Goal: Information Seeking & Learning: Learn about a topic

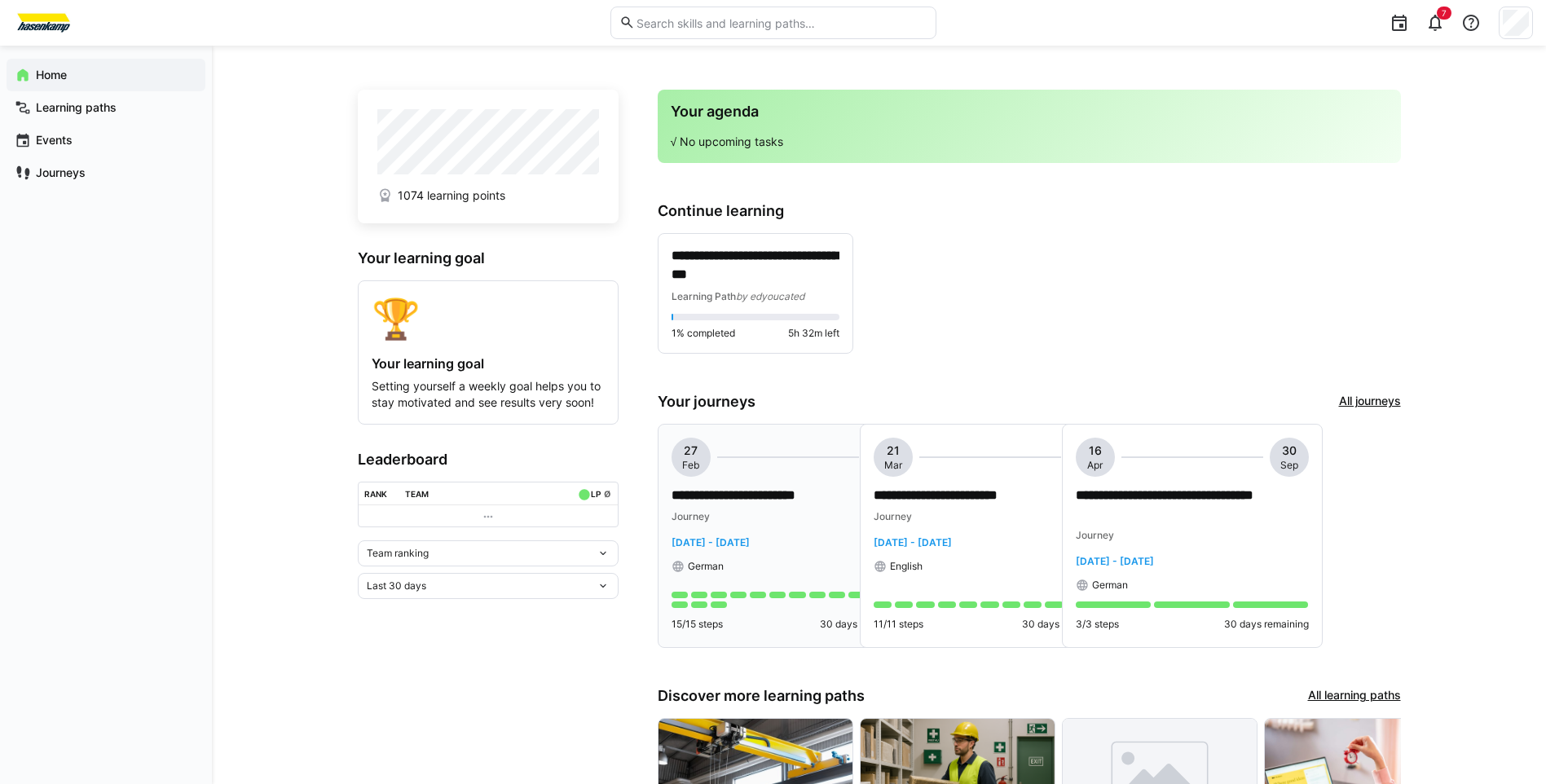
click at [748, 488] on p "**********" at bounding box center [788, 495] width 233 height 19
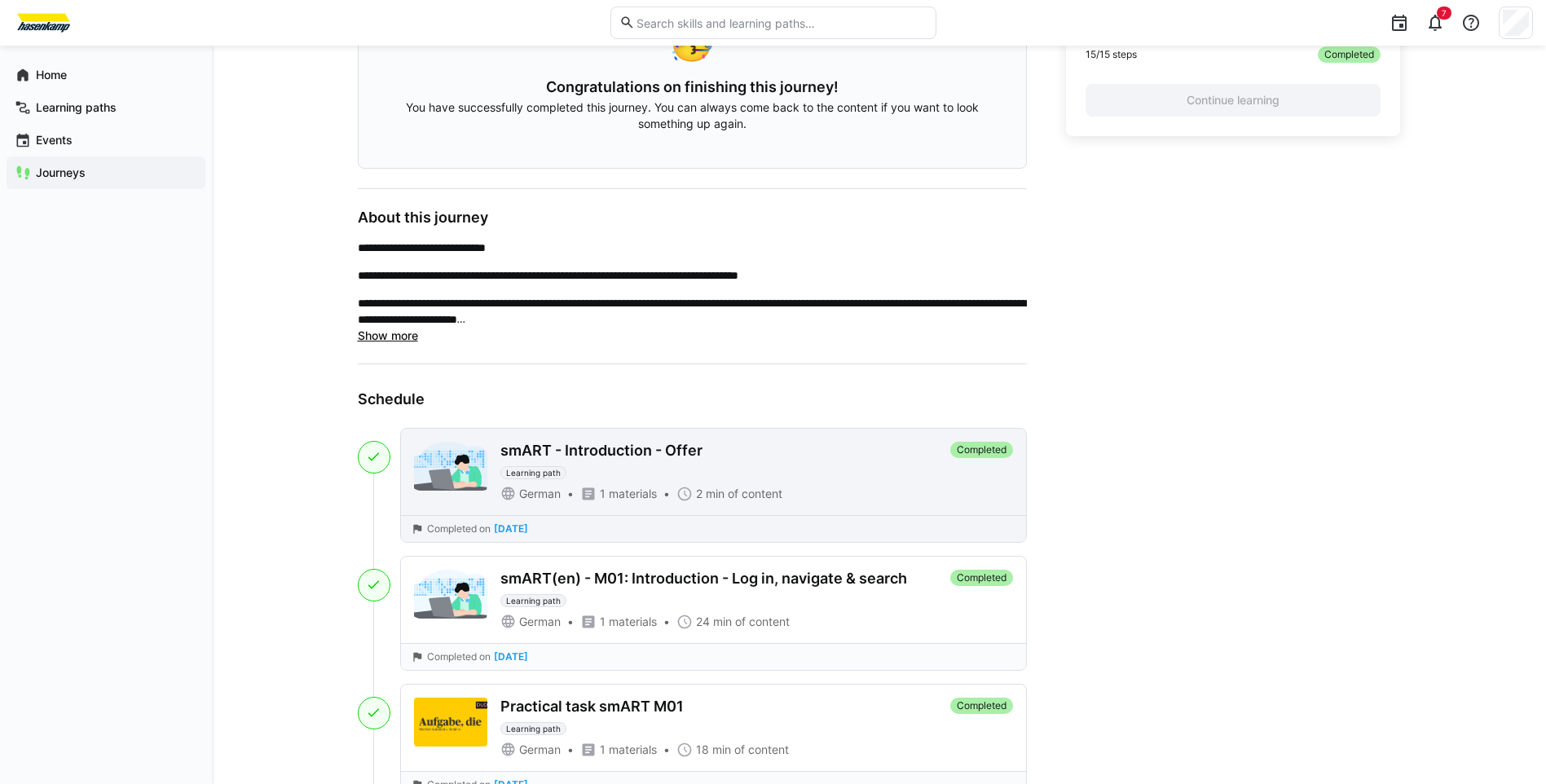
scroll to position [652, 0]
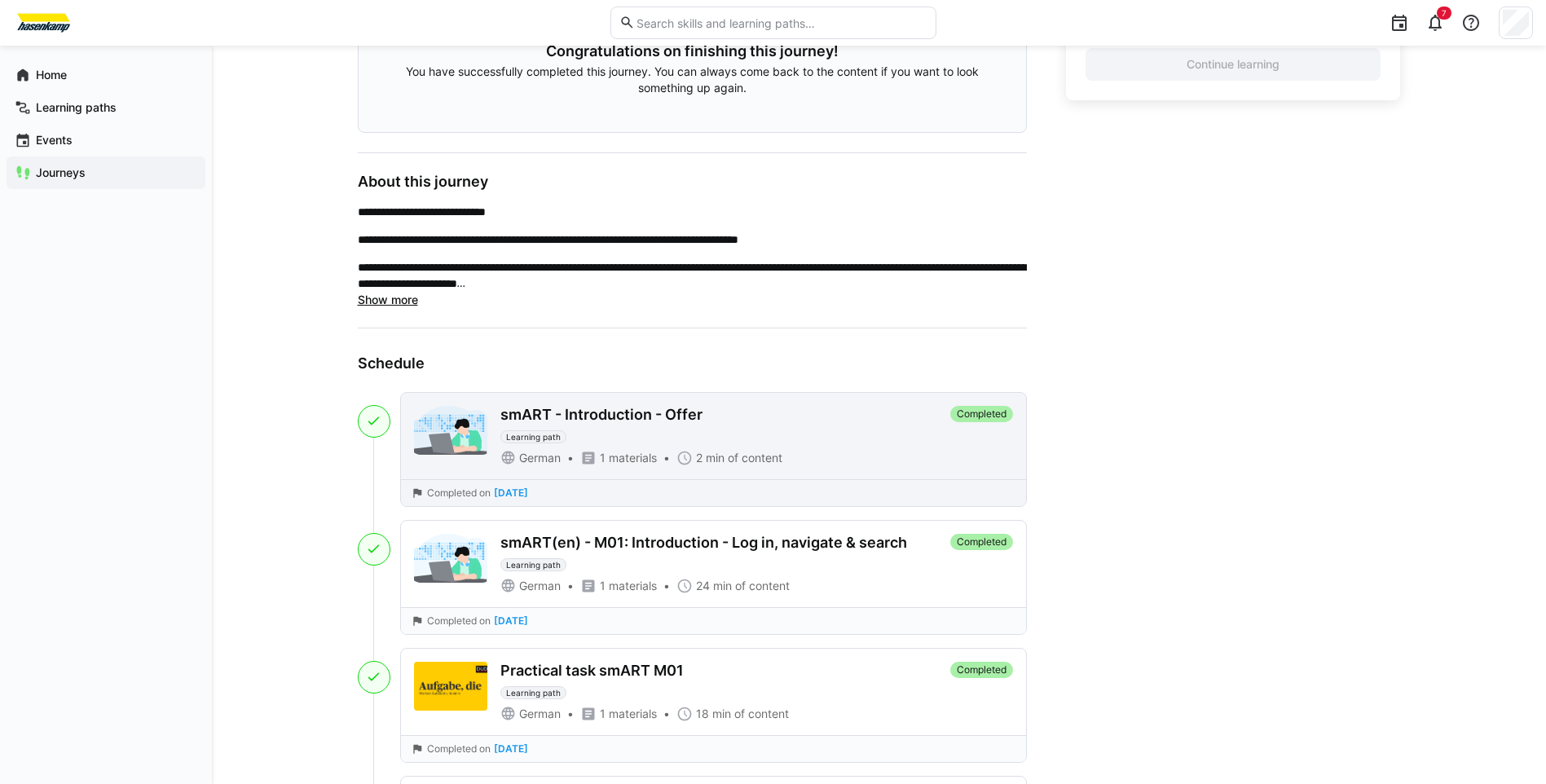
click at [652, 420] on div "smART - Introduction - Offer" at bounding box center [602, 414] width 202 height 18
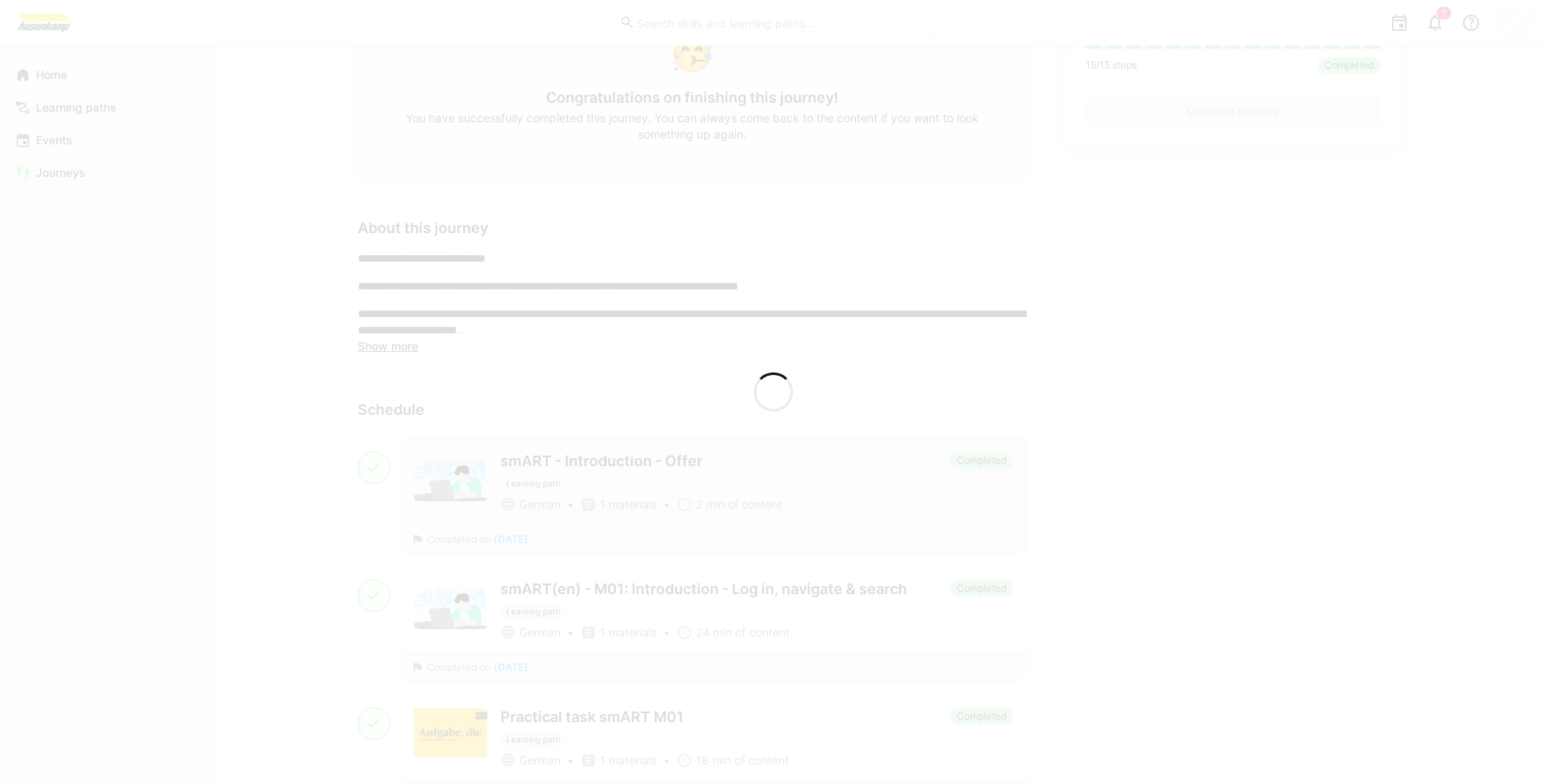
scroll to position [698, 0]
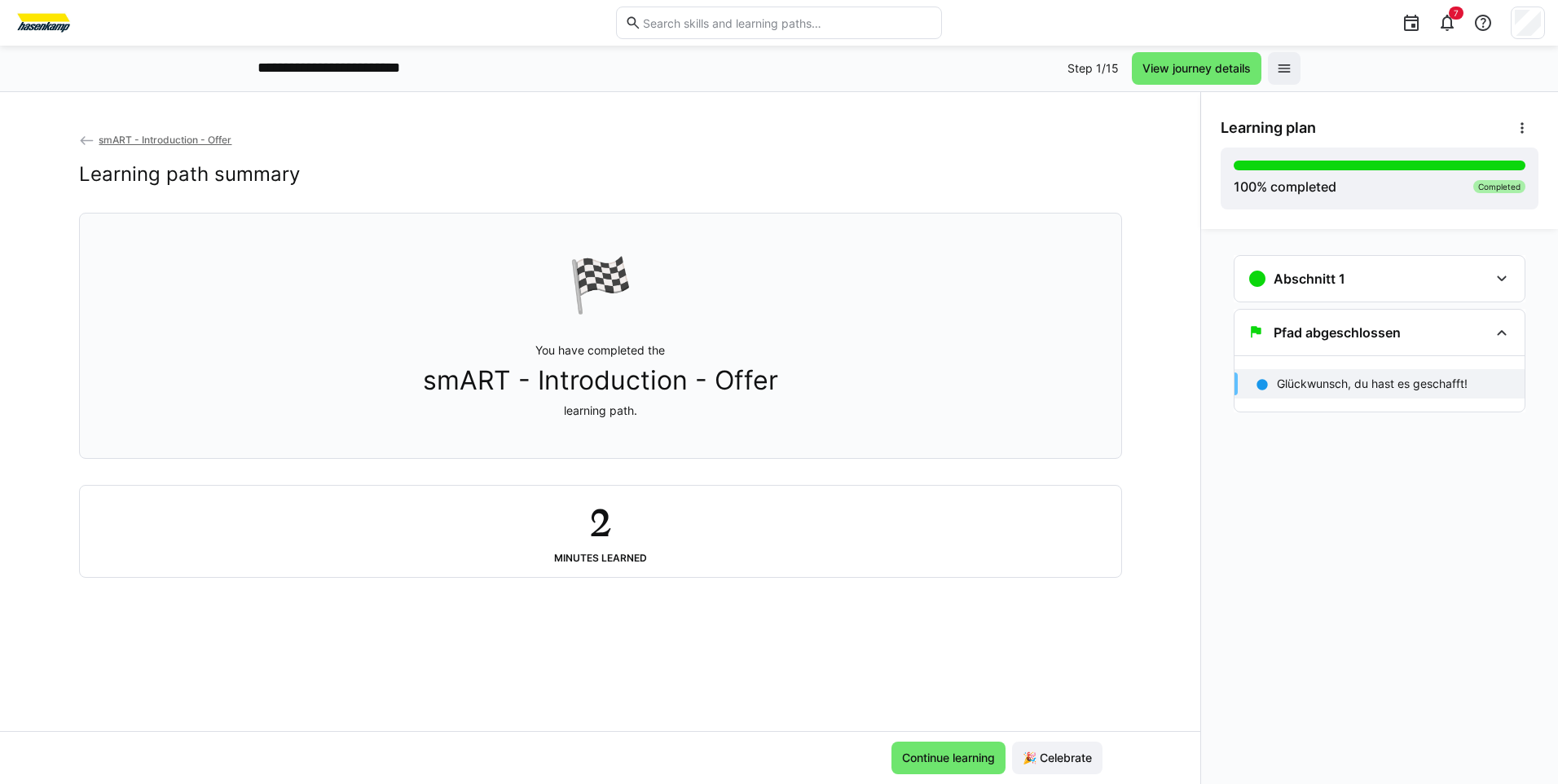
click at [702, 373] on span "smART - Introduction - Offer" at bounding box center [601, 380] width 355 height 31
click at [1407, 270] on div "Abschnitt 1" at bounding box center [1368, 278] width 241 height 19
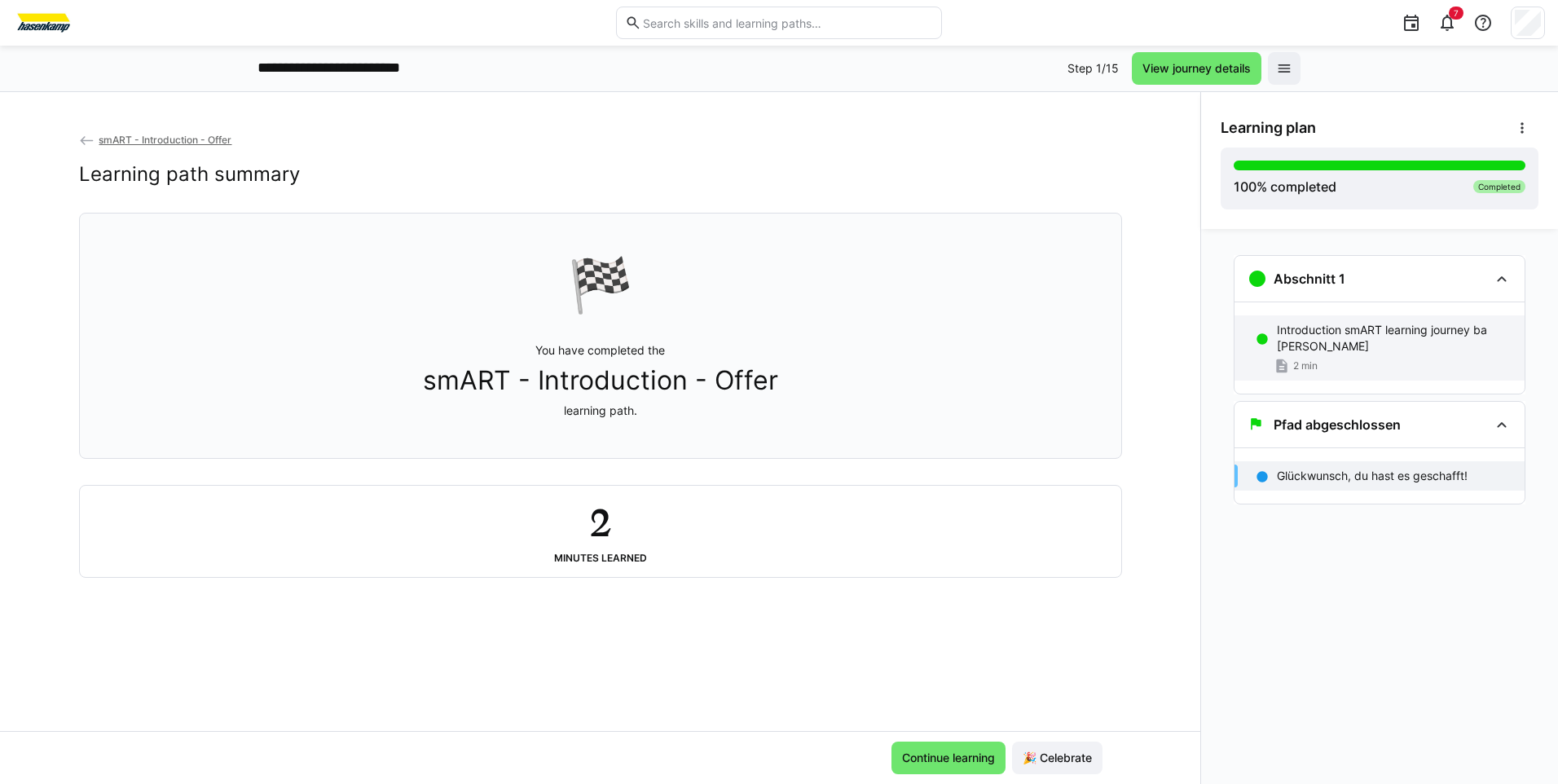
click at [1334, 349] on p "Introduction smART learning journey ba [PERSON_NAME]" at bounding box center [1394, 338] width 235 height 33
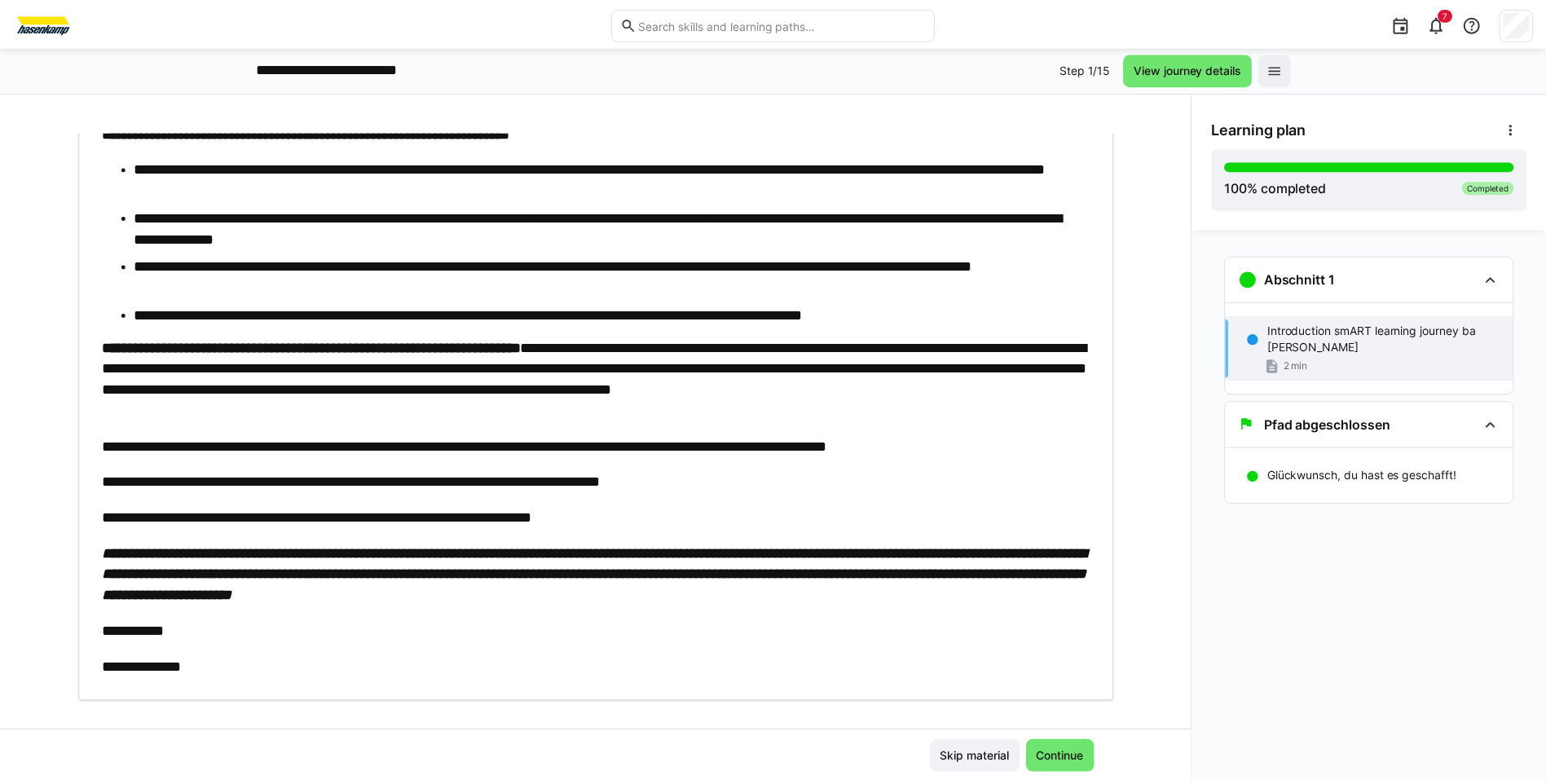
scroll to position [426, 0]
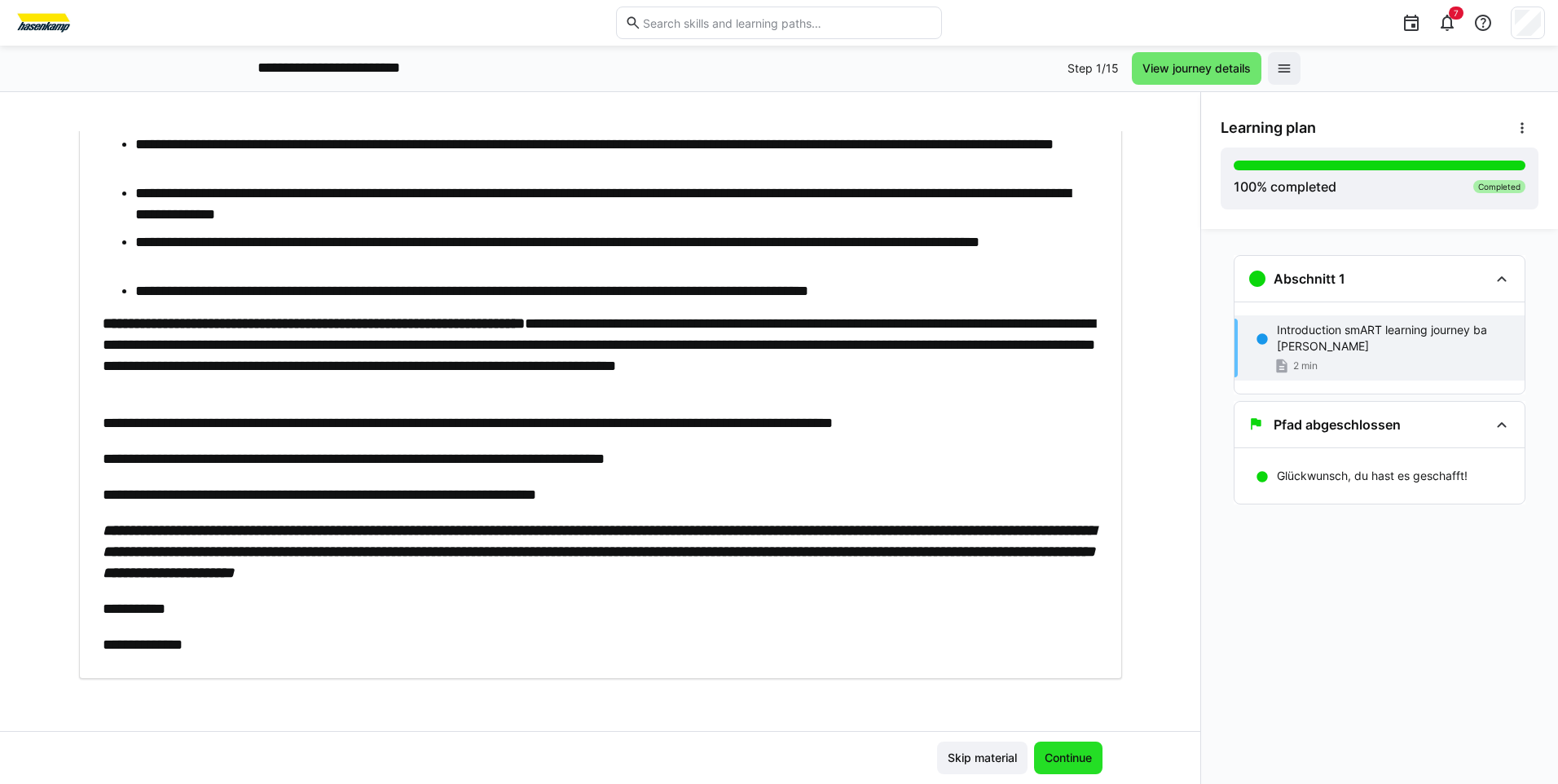
click at [1066, 759] on span "Continue" at bounding box center [1068, 757] width 52 height 16
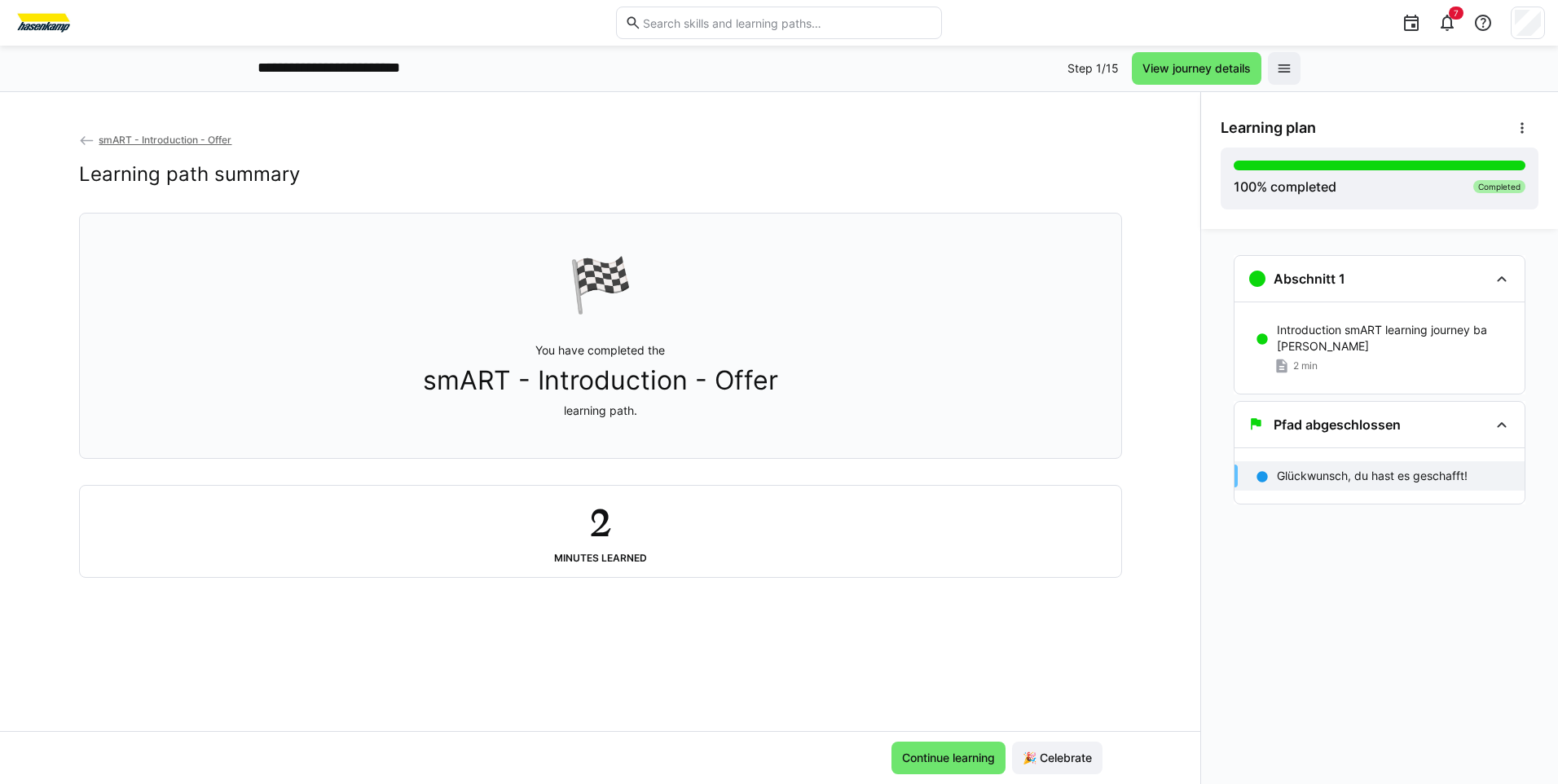
click at [85, 140] on eds-icon at bounding box center [87, 140] width 16 height 16
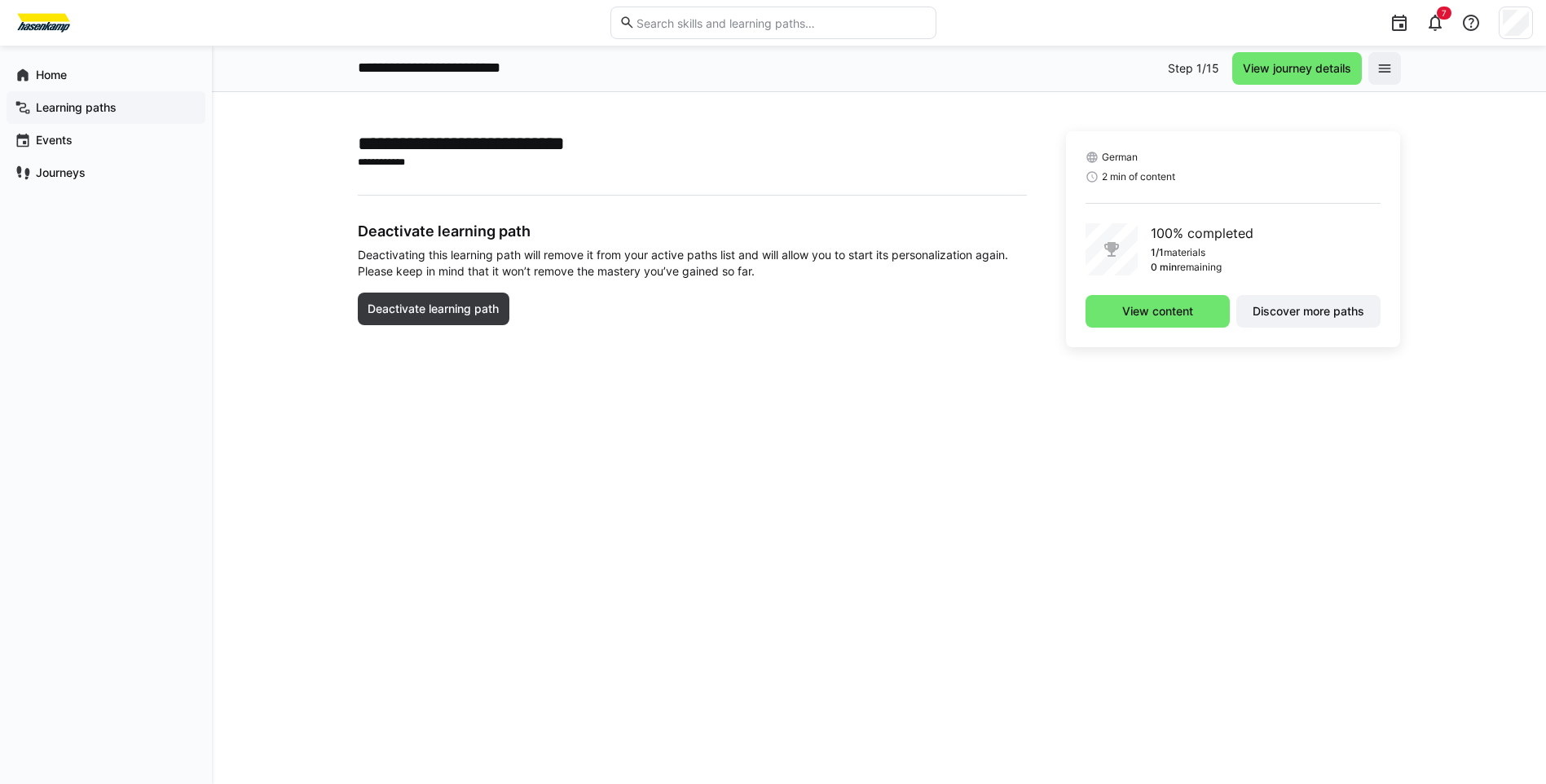
click at [0, 0] on app-navigation-label "Learning paths" at bounding box center [0, 0] width 0 height 0
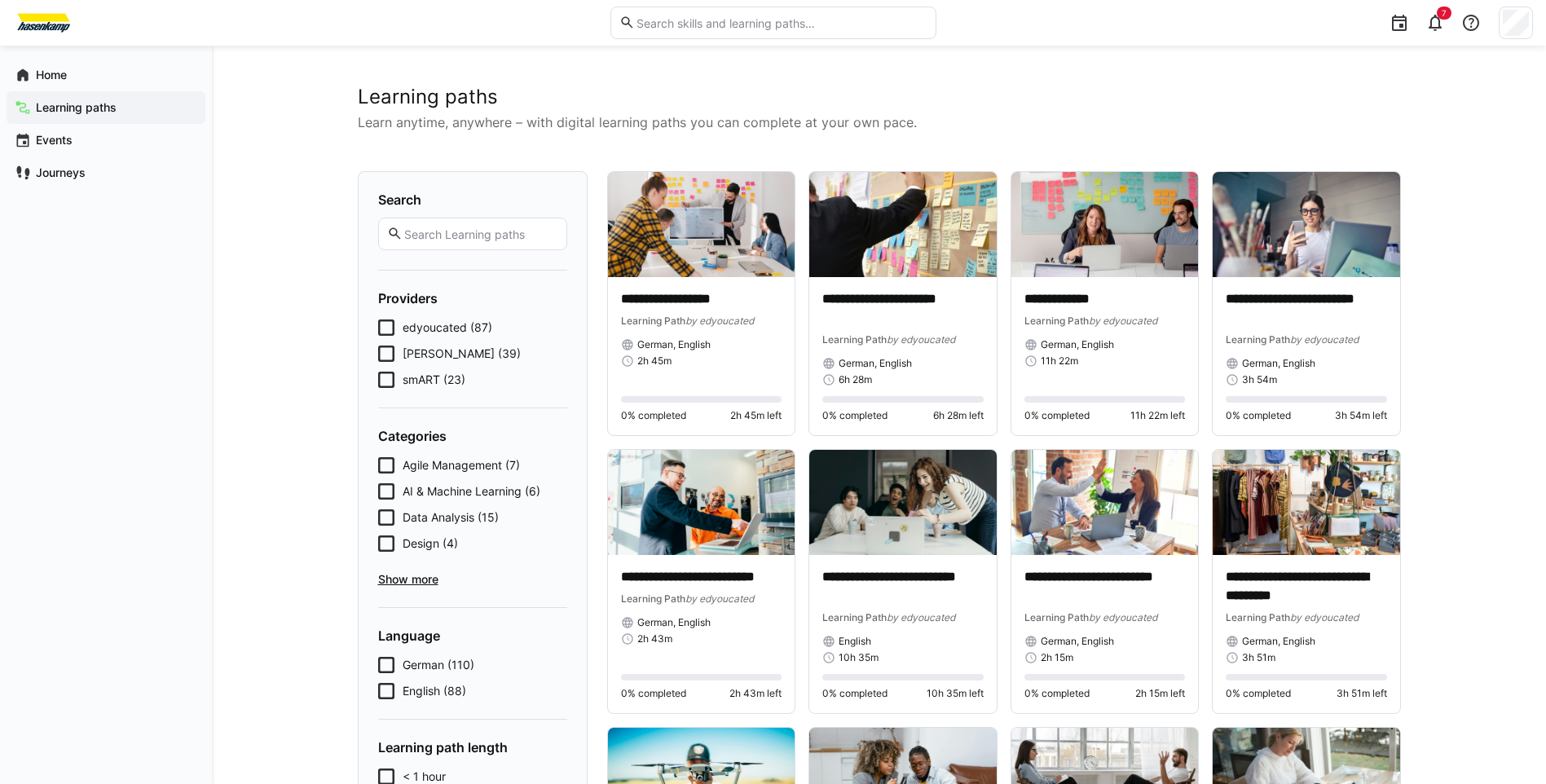
click at [435, 228] on input "text" at bounding box center [480, 233] width 155 height 14
click at [448, 383] on span "smART (23)" at bounding box center [433, 379] width 63 height 16
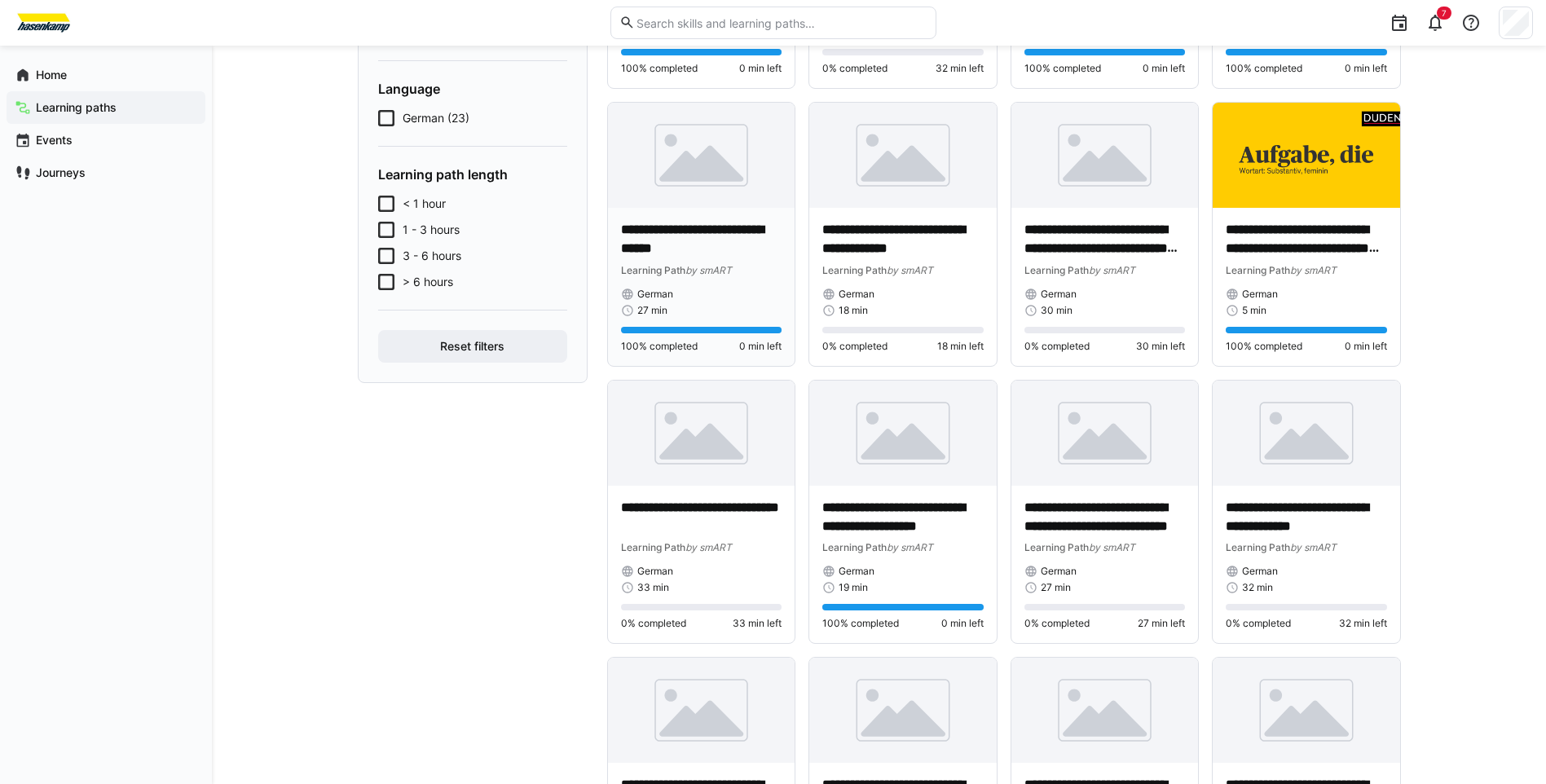
scroll to position [407, 0]
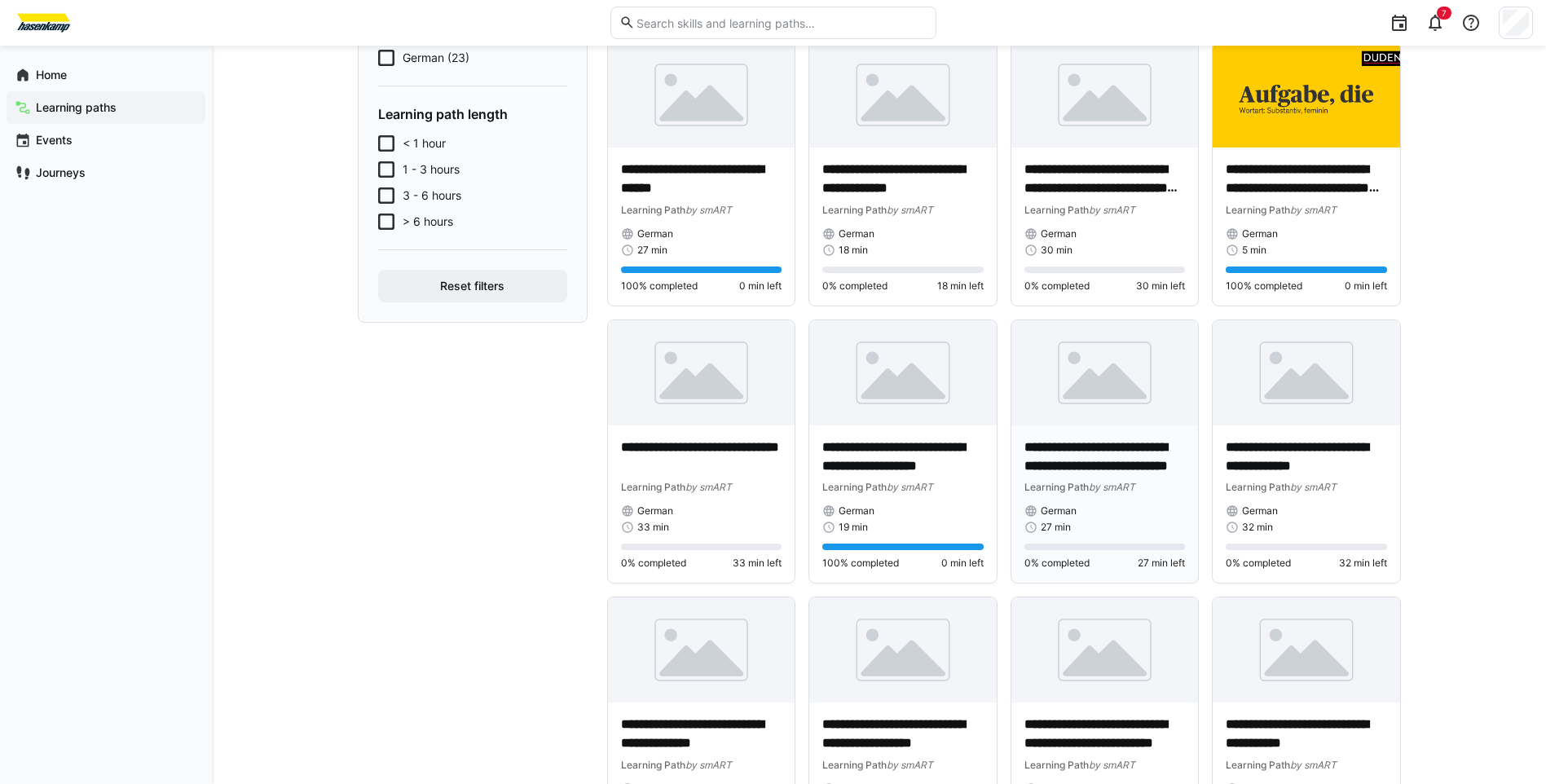
click at [1108, 453] on p "**********" at bounding box center [1105, 457] width 162 height 38
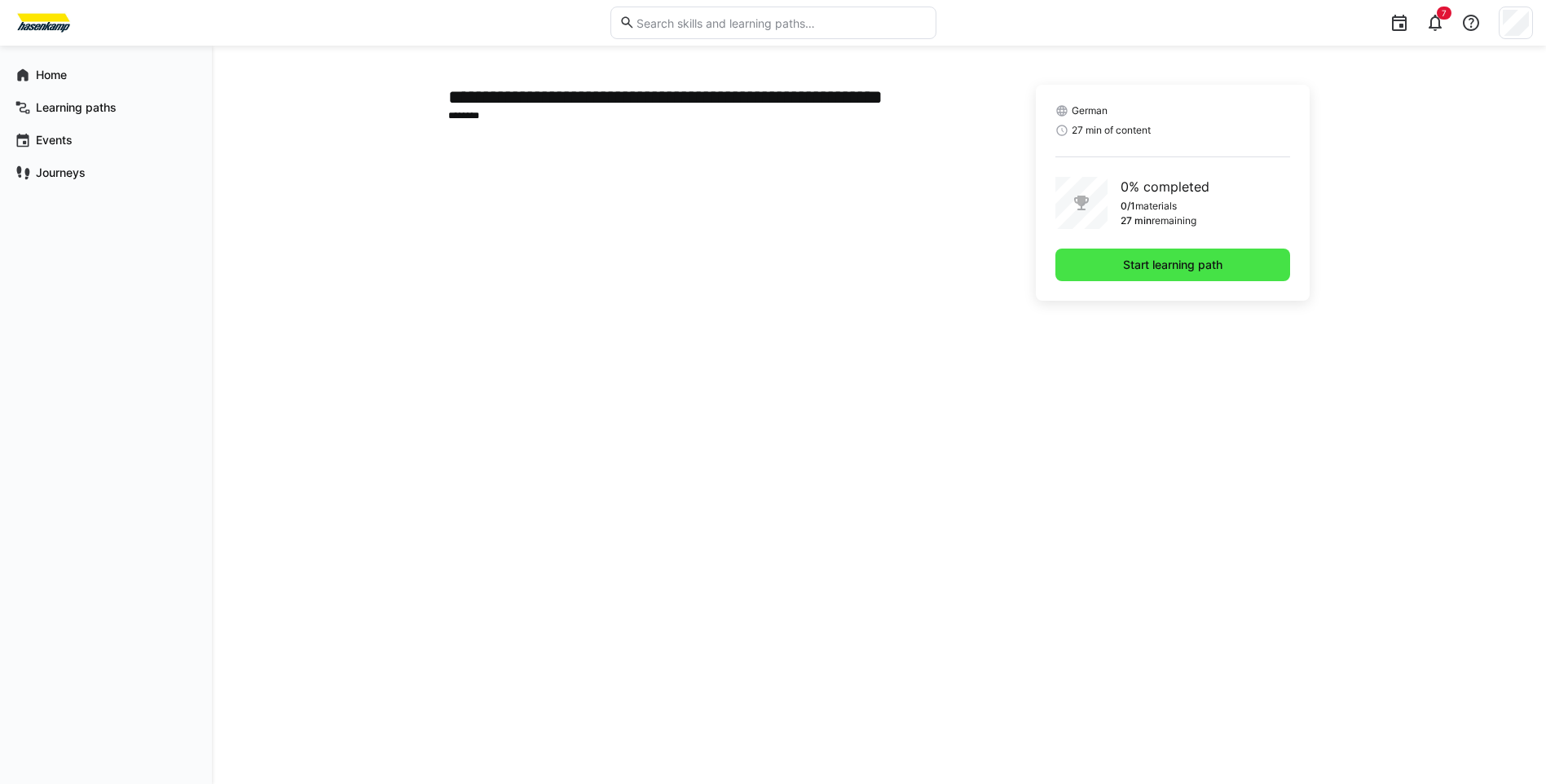
click at [1105, 271] on span "Start learning path" at bounding box center [1172, 264] width 235 height 33
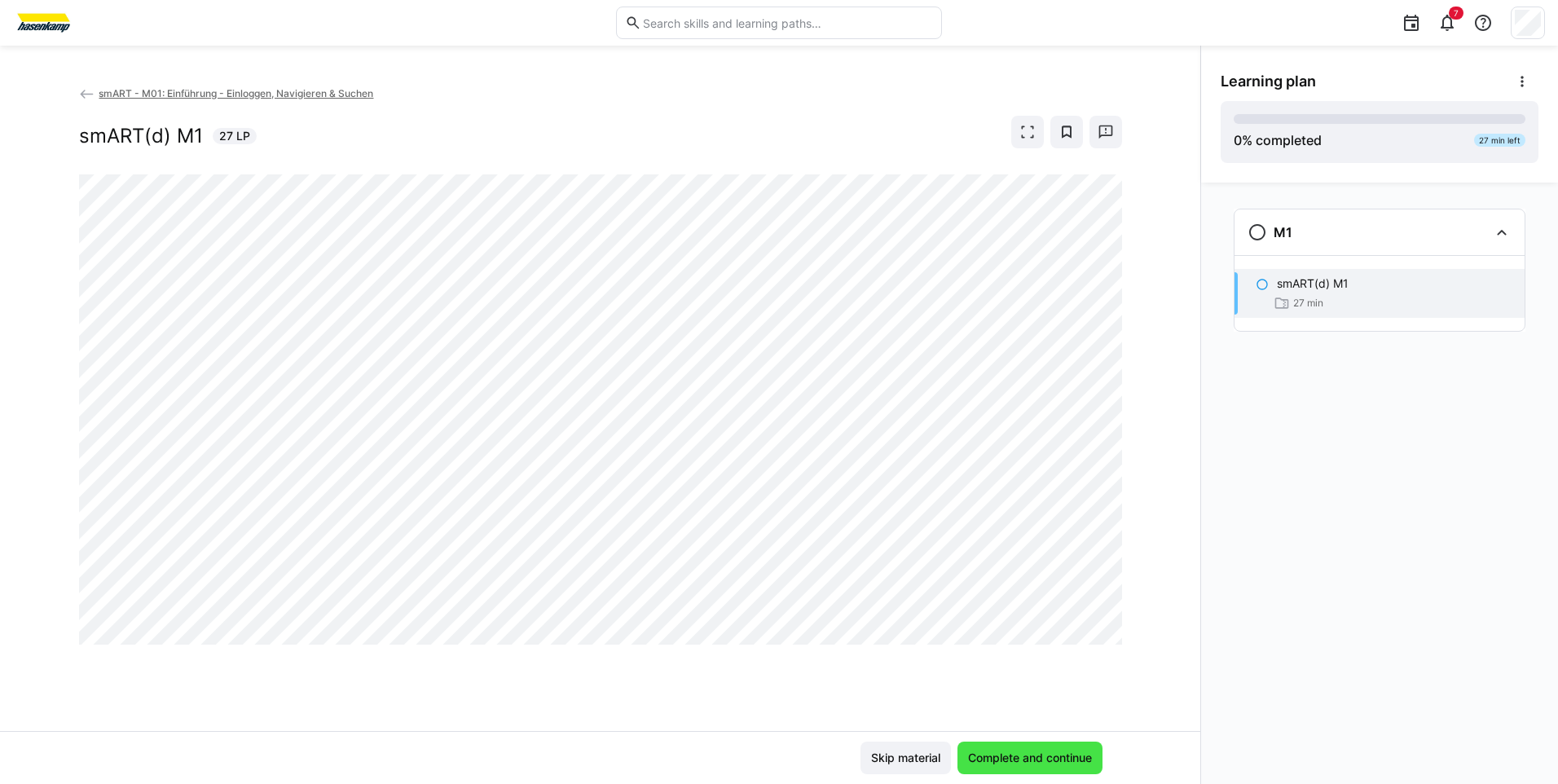
click at [976, 758] on span "Complete and continue" at bounding box center [1030, 757] width 129 height 16
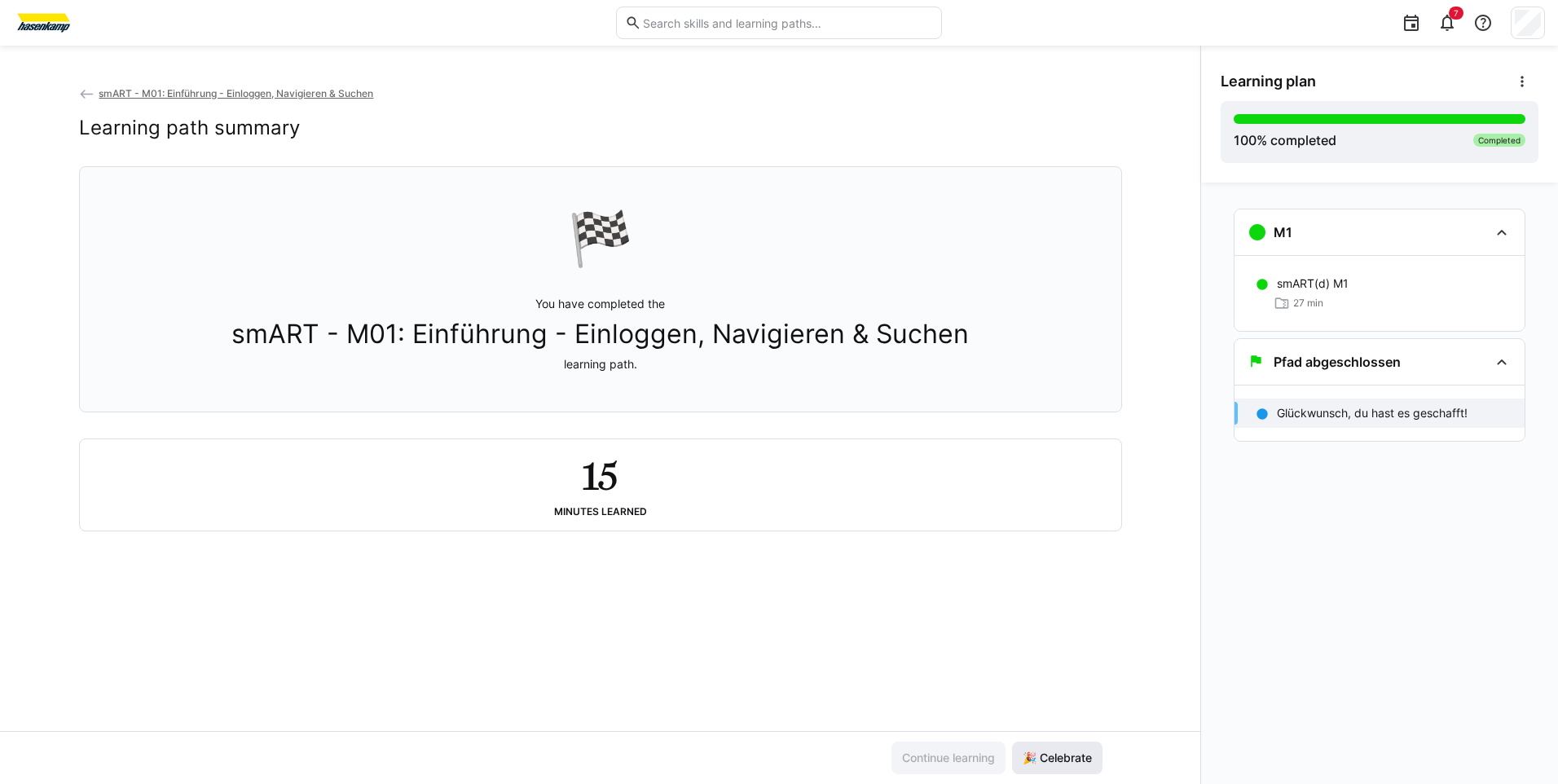
click at [1047, 750] on span "🎉 Celebrate" at bounding box center [1057, 757] width 74 height 16
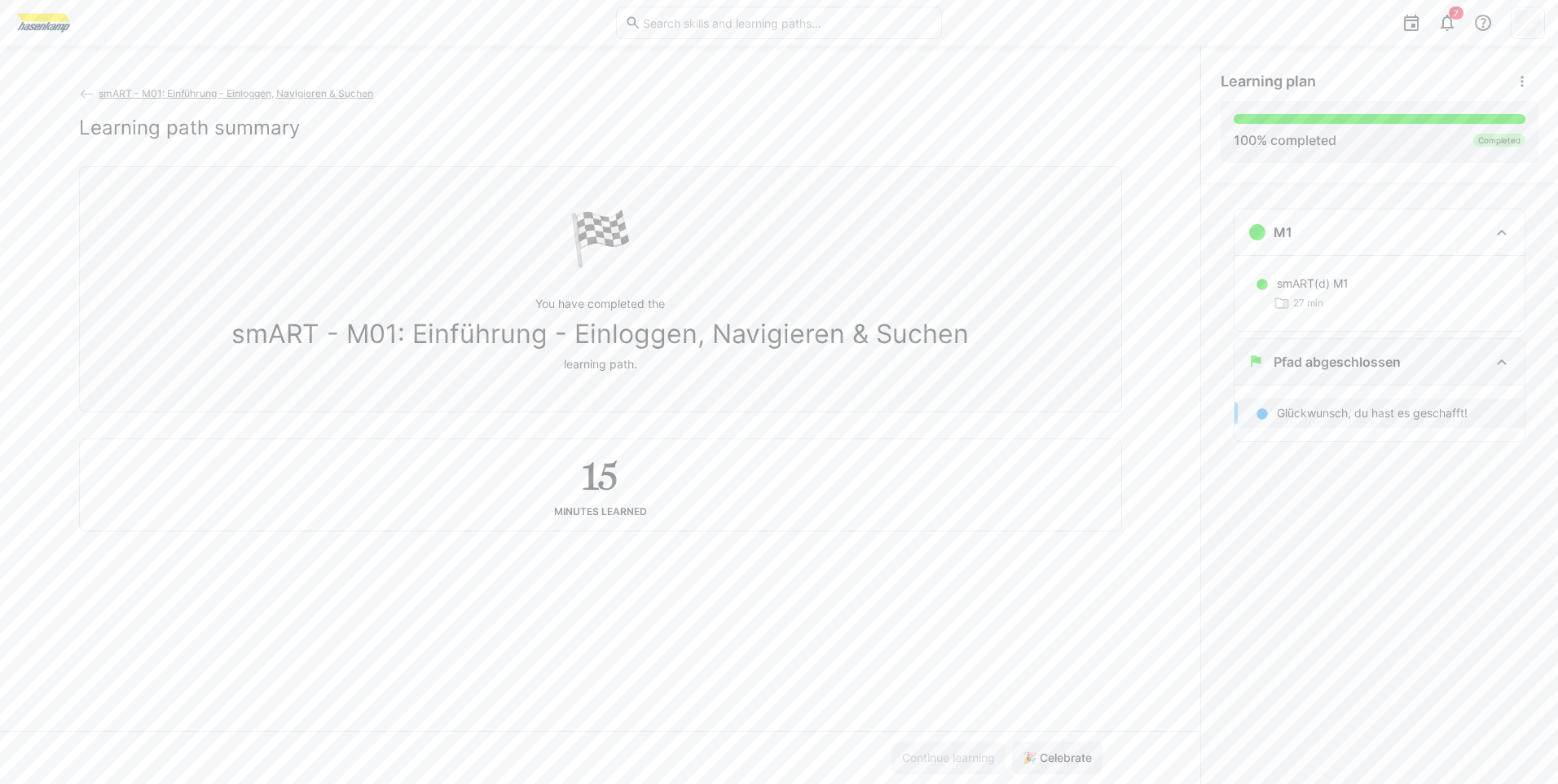
click at [1378, 379] on div "Pfad abgeschlossen" at bounding box center [1379, 362] width 290 height 45
click at [1377, 379] on div "Pfad abgeschlossen" at bounding box center [1379, 362] width 290 height 45
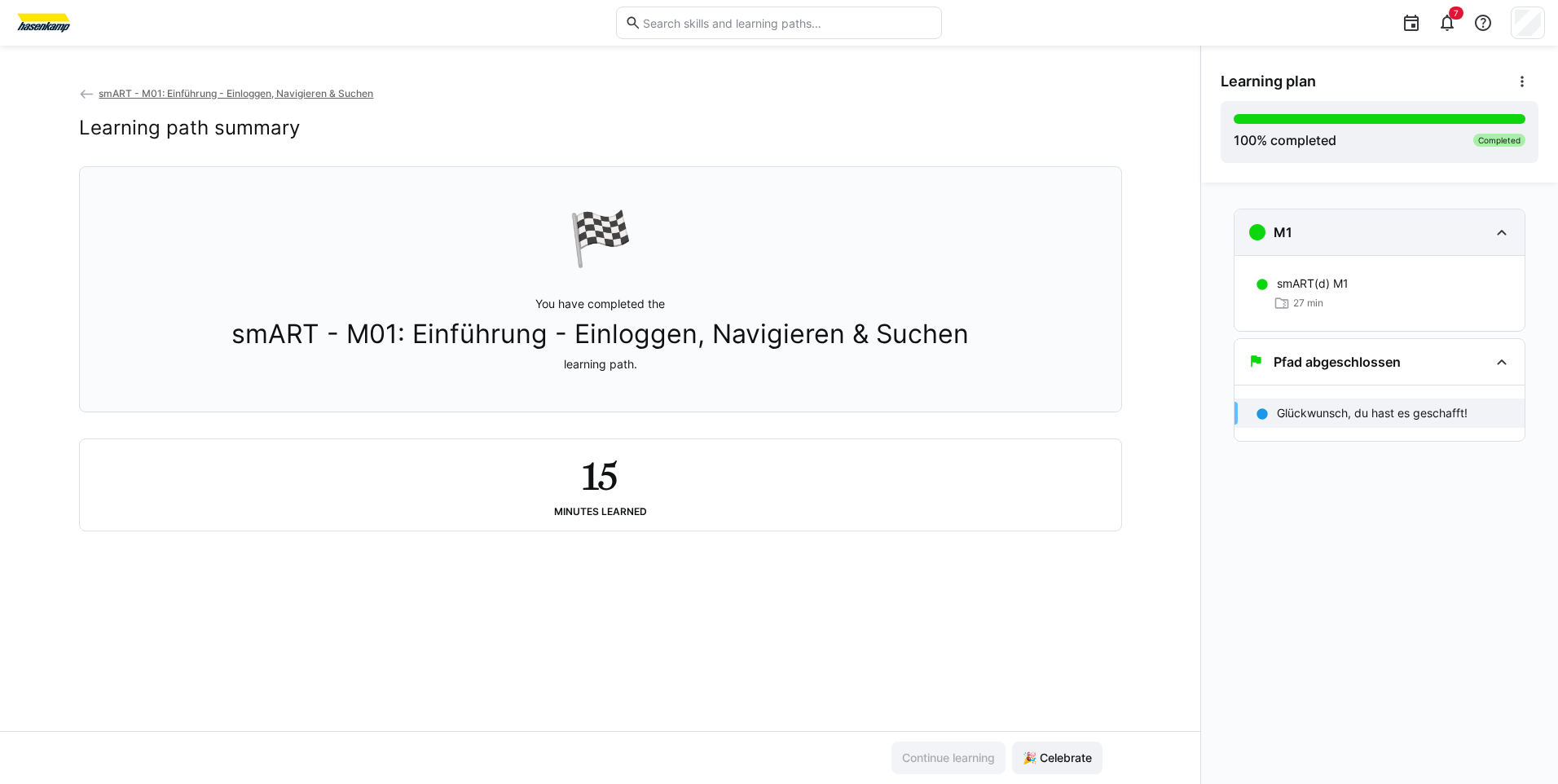
click at [1337, 237] on div "M1" at bounding box center [1368, 231] width 241 height 19
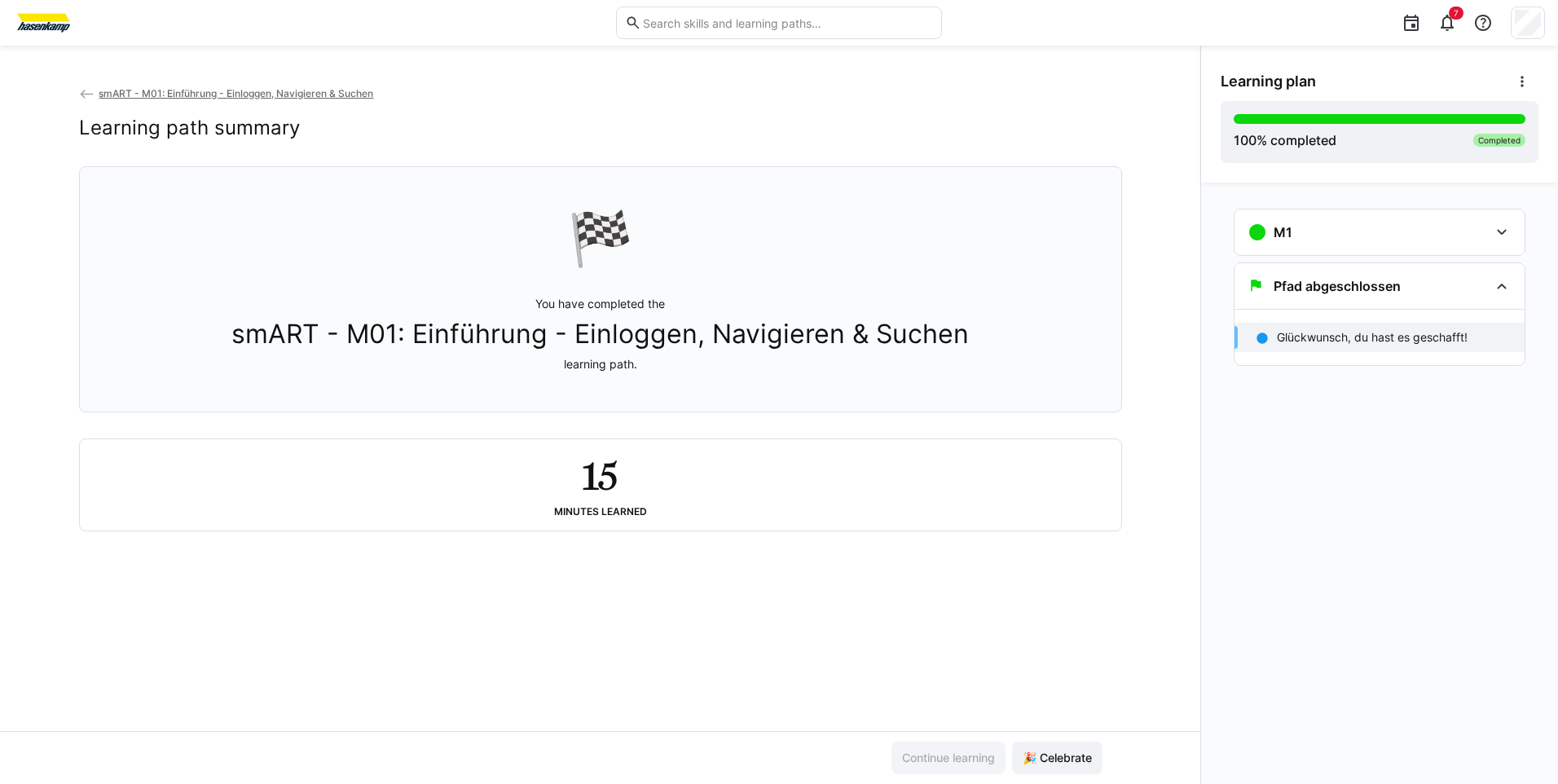
click at [87, 97] on eds-icon at bounding box center [87, 94] width 16 height 16
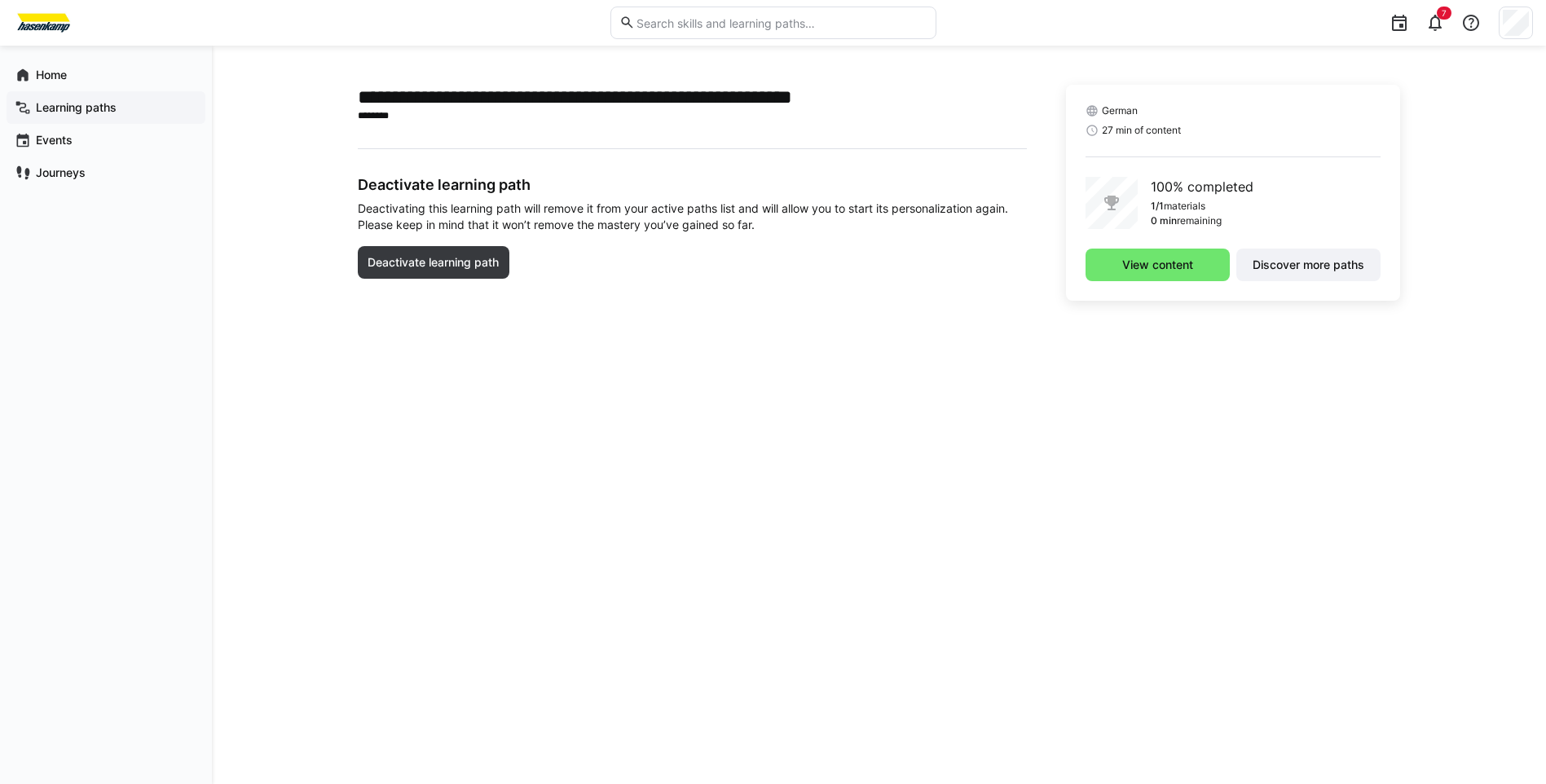
click at [0, 0] on app-navigation-label "Learning paths" at bounding box center [0, 0] width 0 height 0
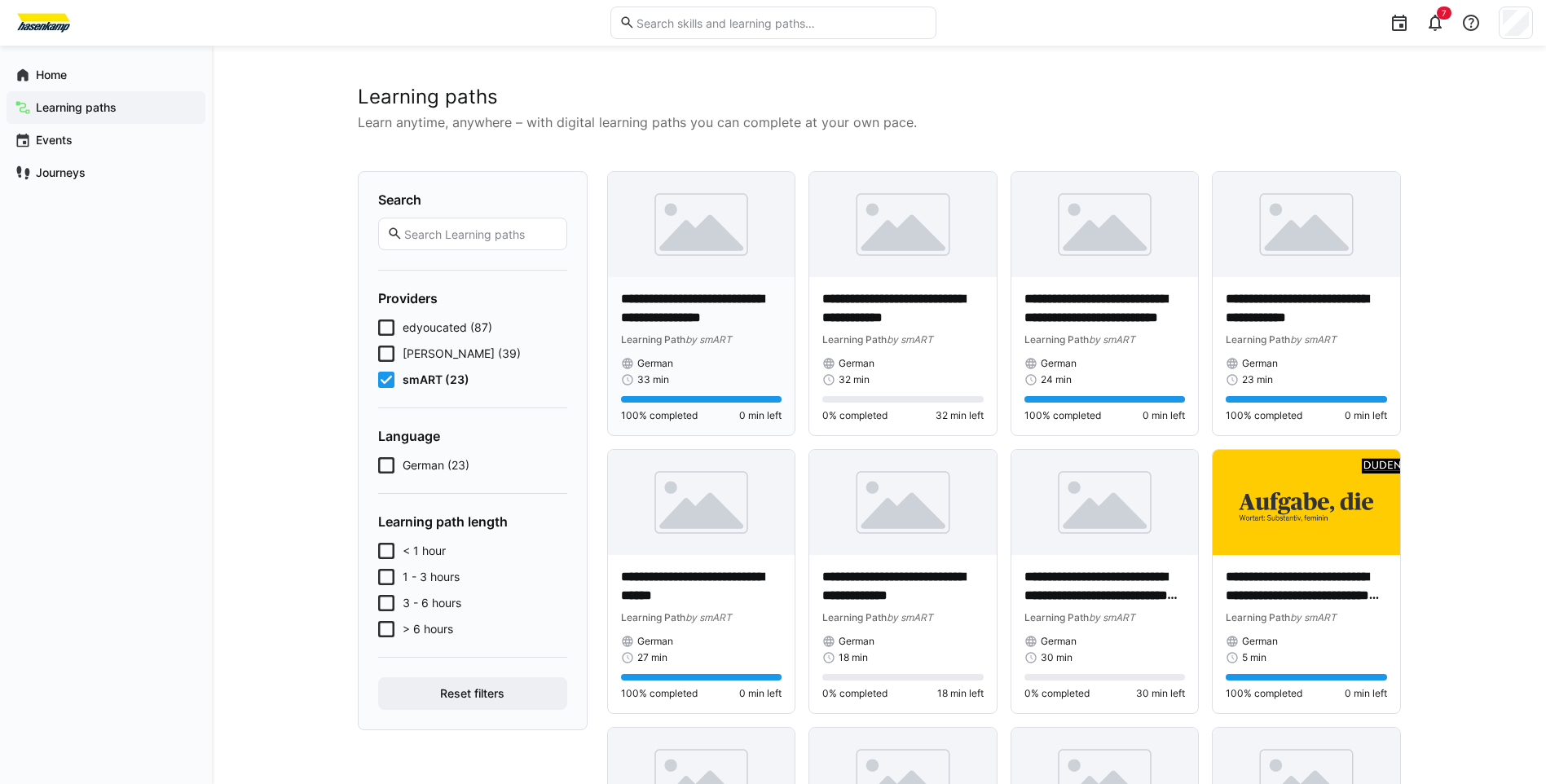
click at [713, 306] on p "**********" at bounding box center [702, 309] width 162 height 38
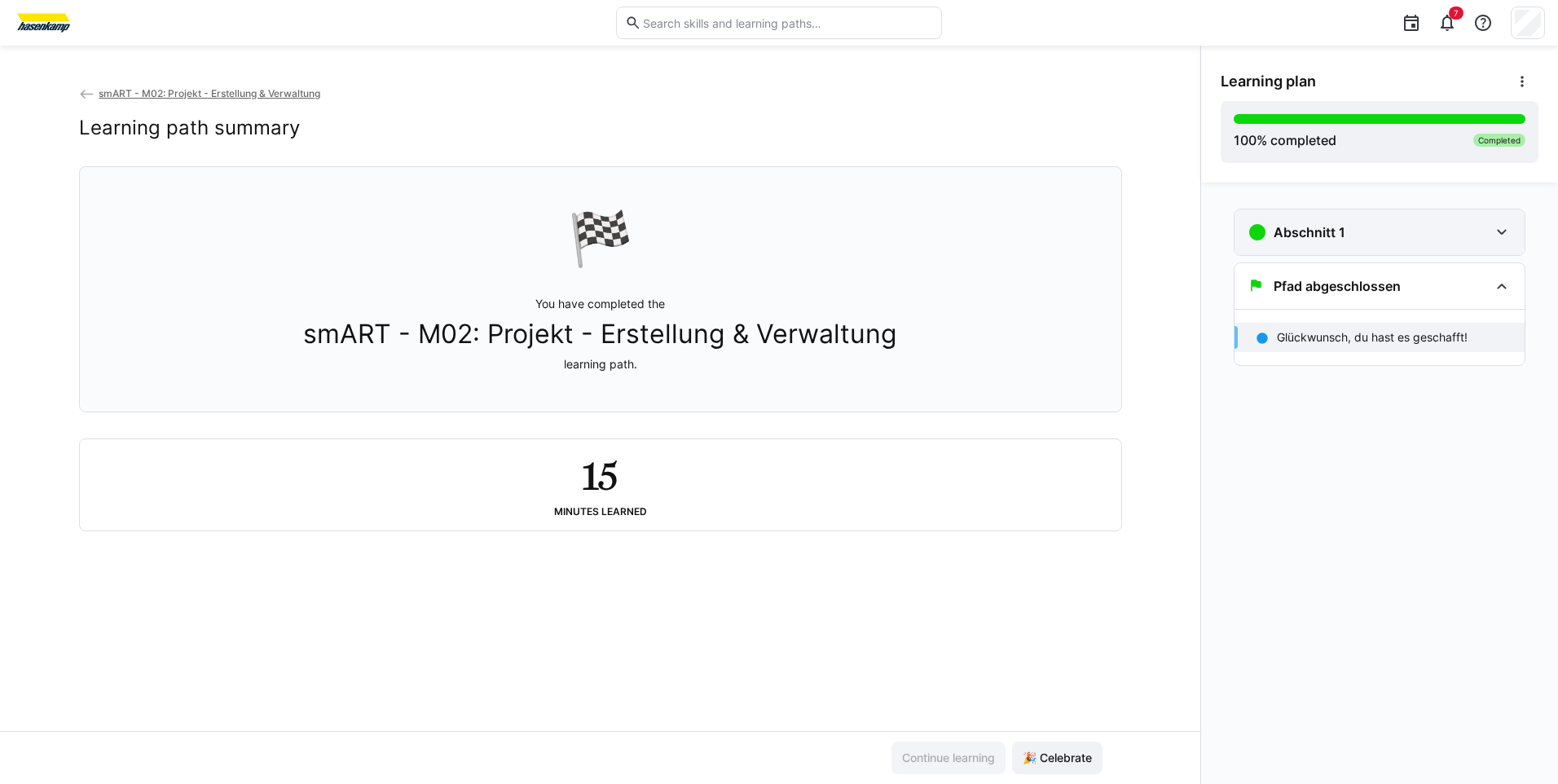
click at [1337, 228] on h3 "Abschnitt 1" at bounding box center [1309, 231] width 72 height 16
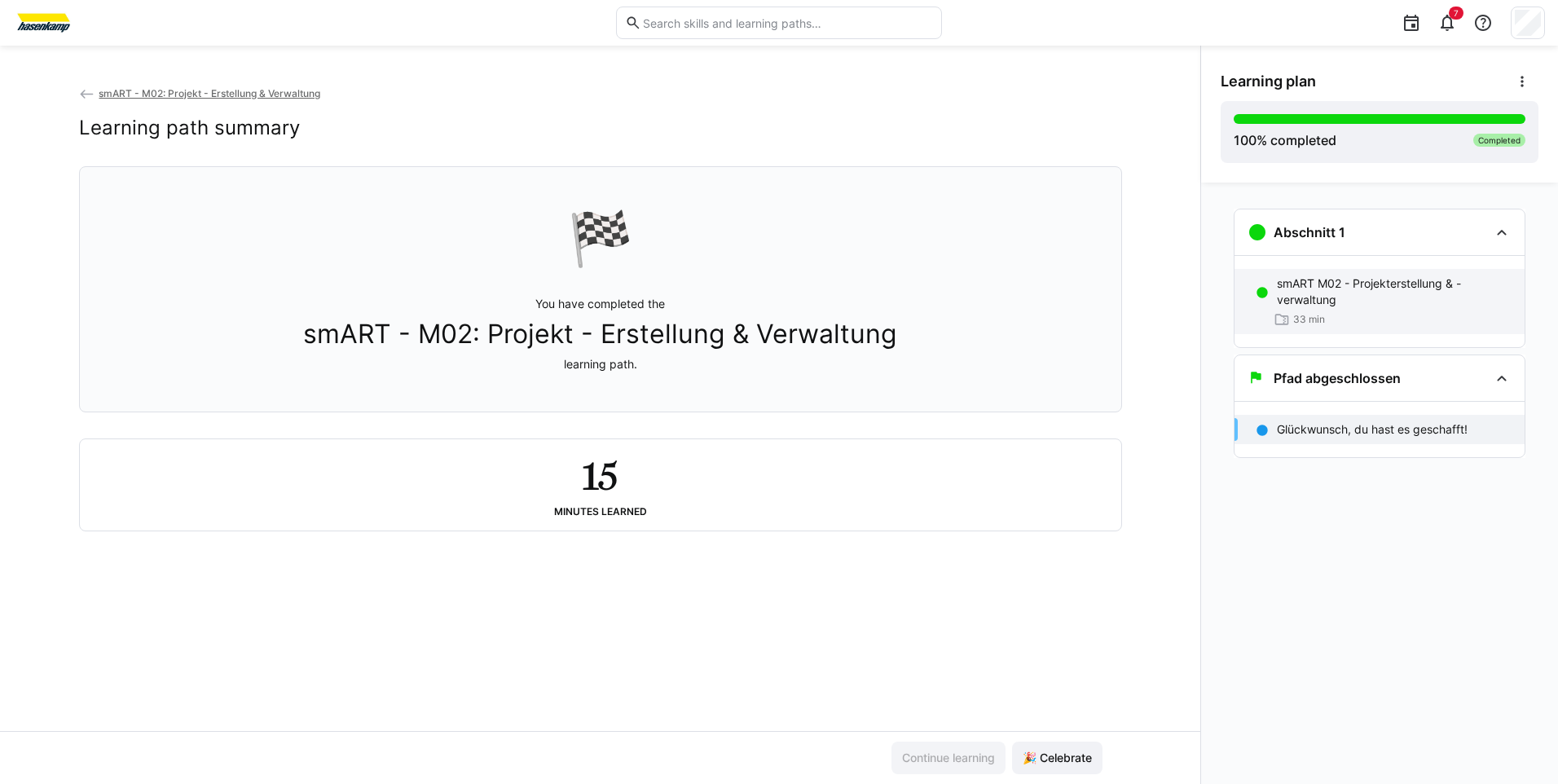
click at [1314, 304] on p "smART M02 - Projekterstellung & -verwaltung" at bounding box center [1394, 291] width 235 height 33
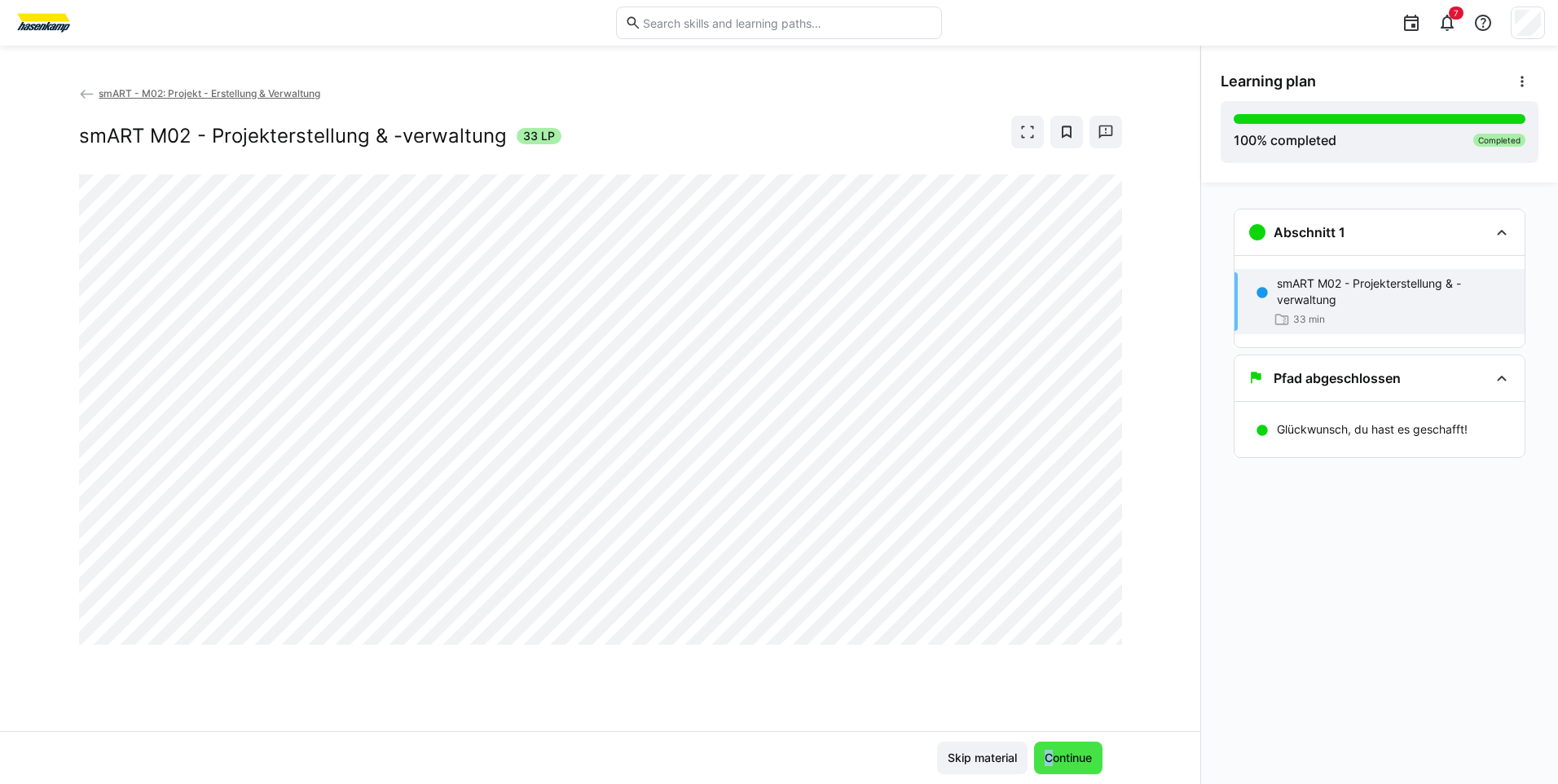
click at [1048, 741] on div "Skip material Continue" at bounding box center [600, 757] width 1200 height 53
